Goal: Find contact information: Find contact information

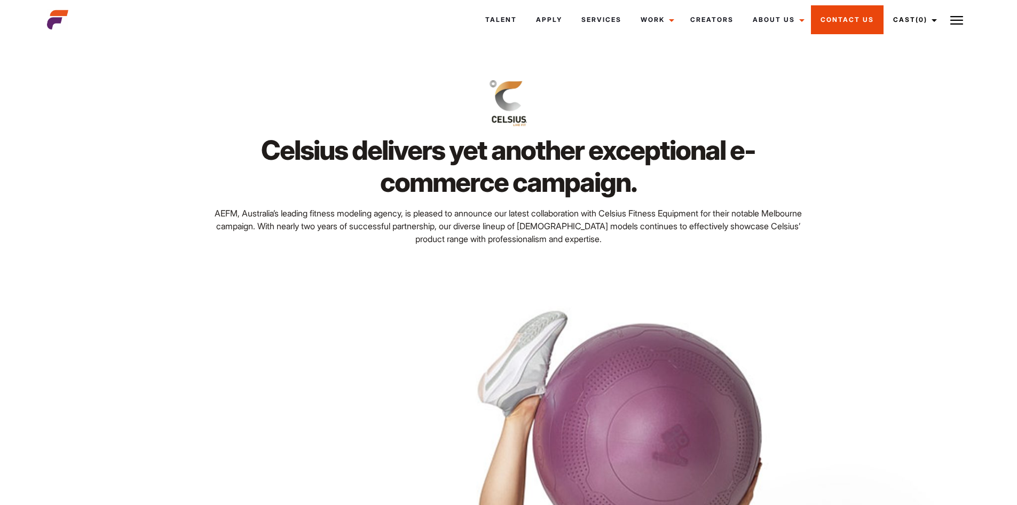
click at [844, 17] on link "Contact Us" at bounding box center [847, 19] width 73 height 29
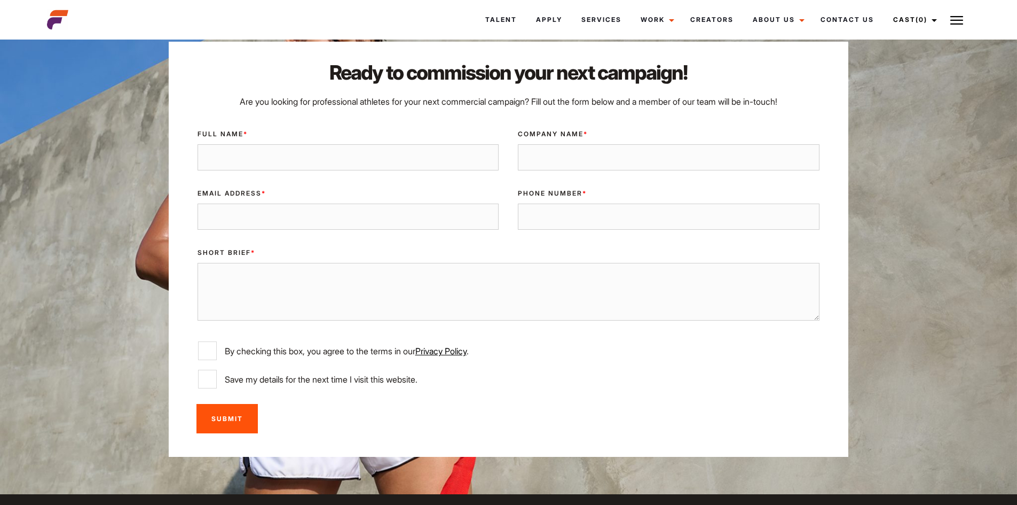
scroll to position [3150, 0]
